Goal: Check status: Check status

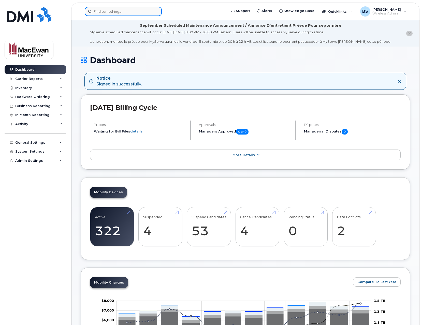
click at [105, 11] on input at bounding box center [123, 11] width 77 height 9
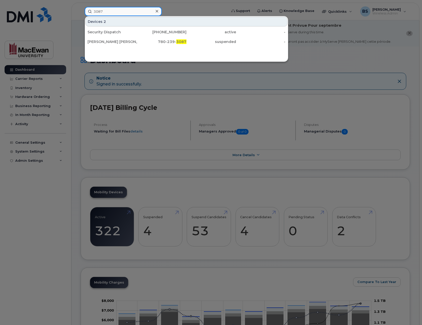
type input "3087"
click at [157, 10] on icon at bounding box center [157, 11] width 3 height 4
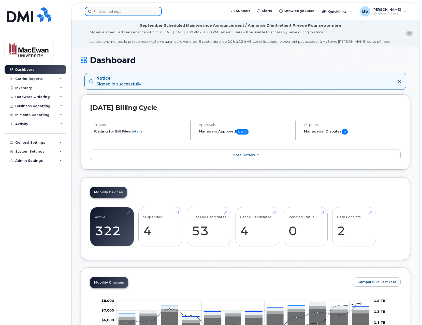
click at [156, 10] on div at bounding box center [123, 11] width 77 height 9
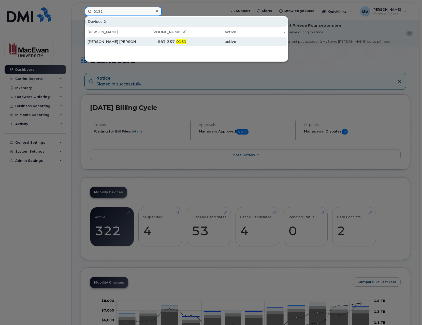
type input "0131"
click at [167, 42] on div "587-357- 0131" at bounding box center [162, 41] width 50 height 5
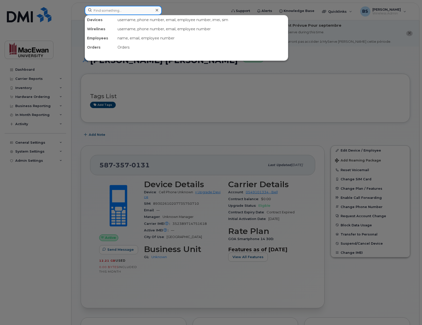
click at [135, 12] on input at bounding box center [123, 10] width 77 height 9
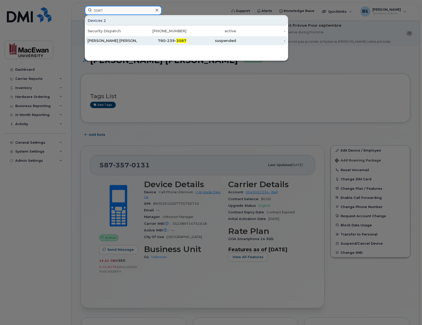
type input "3087"
click at [127, 41] on div "[PERSON_NAME] [PERSON_NAME]" at bounding box center [113, 40] width 50 height 5
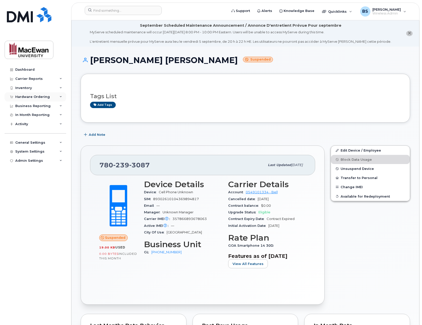
click at [62, 95] on div "Hardware Ordering" at bounding box center [36, 96] width 62 height 9
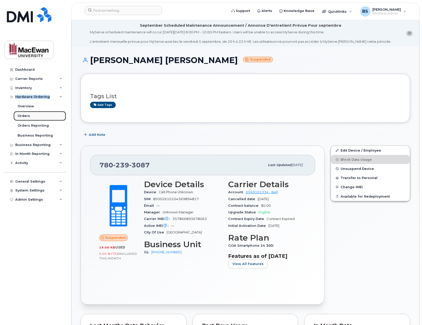
click at [46, 114] on link "Orders" at bounding box center [39, 116] width 53 height 10
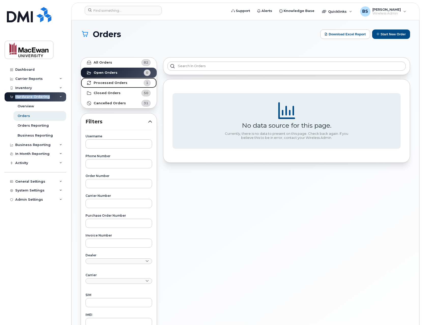
click at [117, 82] on strong "Processed Orders" at bounding box center [111, 83] width 34 height 4
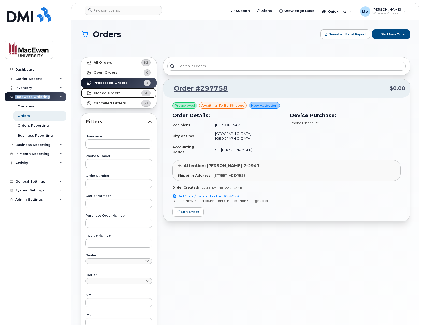
click at [123, 91] on link "Closed Orders 50" at bounding box center [119, 93] width 76 height 10
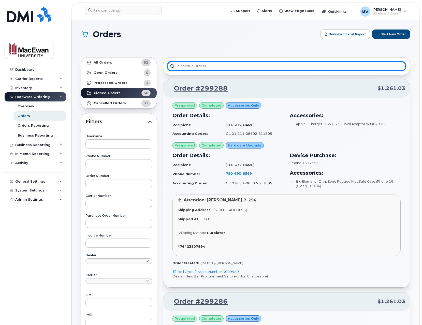
click at [206, 66] on input "text" at bounding box center [287, 66] width 239 height 9
type input "t"
type input "c"
type input "0"
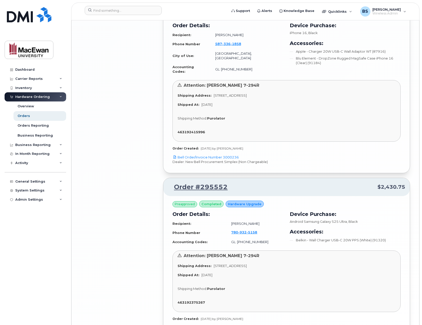
scroll to position [1373, 0]
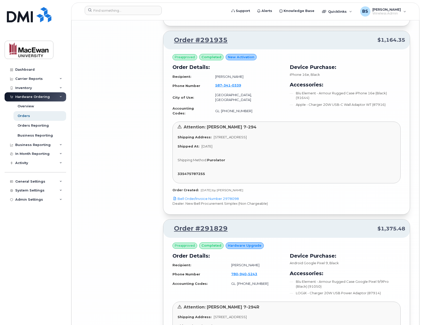
scroll to position [2813, 0]
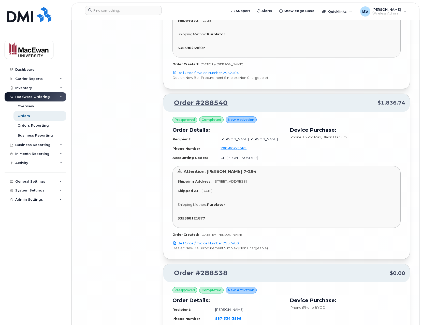
scroll to position [4450, 0]
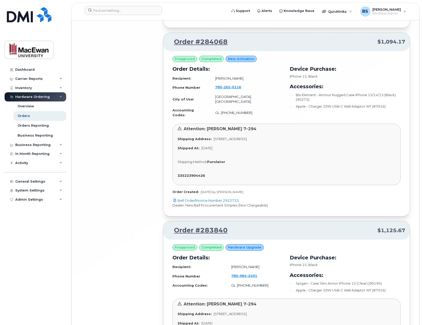
scroll to position [5965, 0]
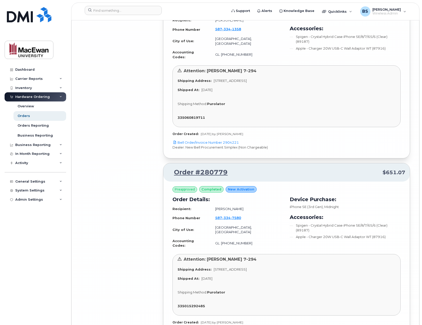
scroll to position [7450, 0]
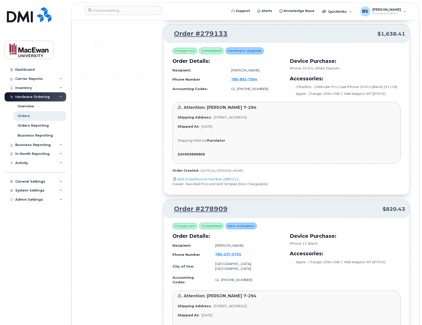
scroll to position [8904, 0]
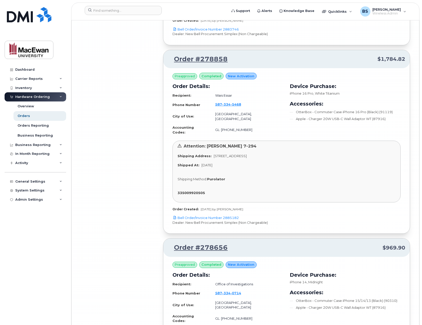
scroll to position [9252, 0]
